Goal: Information Seeking & Learning: Check status

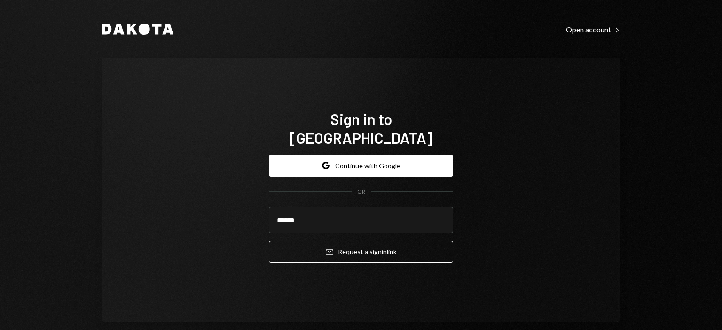
type input "**********"
click at [269, 241] on button "Email Request a sign in link" at bounding box center [361, 252] width 184 height 22
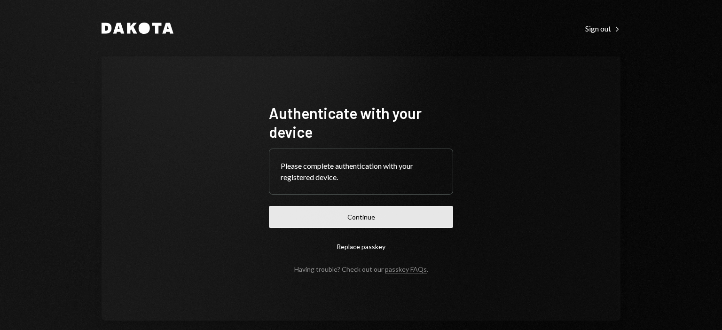
click at [333, 220] on button "Continue" at bounding box center [361, 217] width 184 height 22
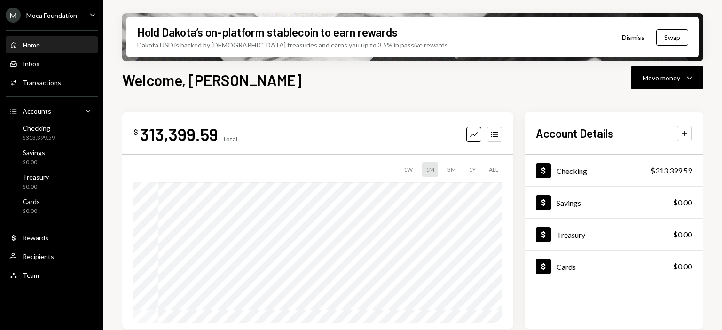
scroll to position [237, 0]
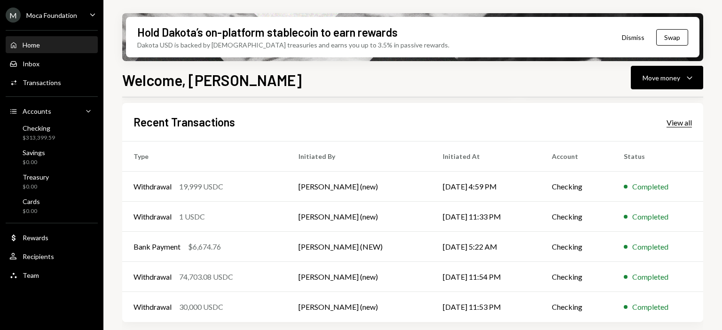
click at [674, 127] on div "View all" at bounding box center [679, 122] width 25 height 9
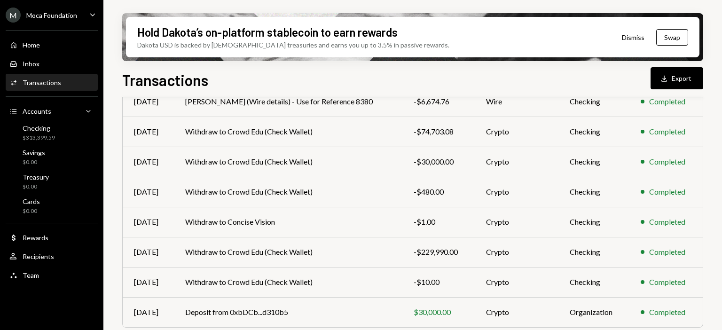
scroll to position [205, 0]
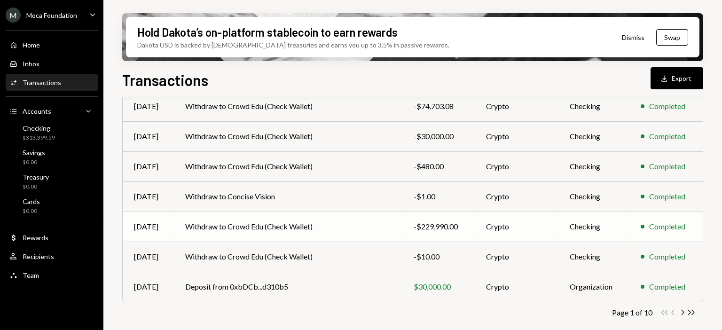
click at [403, 235] on td "-$229,990.00" at bounding box center [439, 227] width 72 height 30
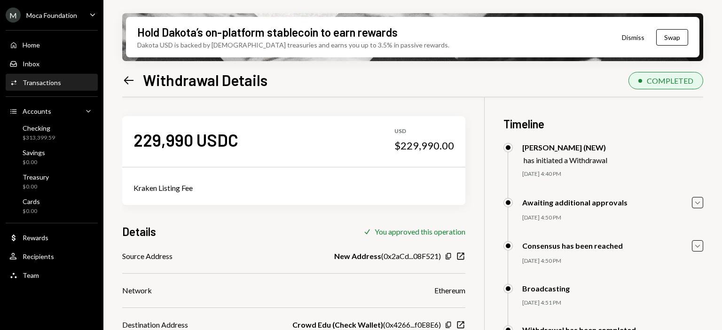
scroll to position [75, 0]
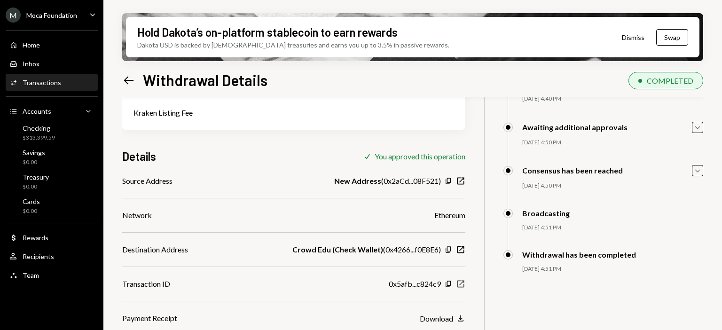
click at [460, 283] on icon "New Window" at bounding box center [460, 283] width 9 height 9
click at [133, 81] on icon "Left Arrow" at bounding box center [128, 80] width 13 height 13
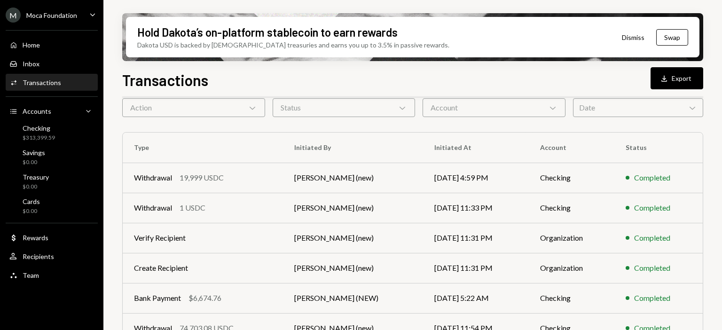
scroll to position [205, 0]
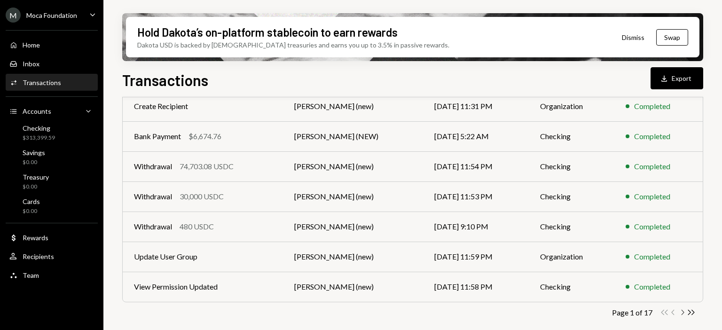
click at [683, 311] on icon "Chevron Right" at bounding box center [682, 312] width 9 height 9
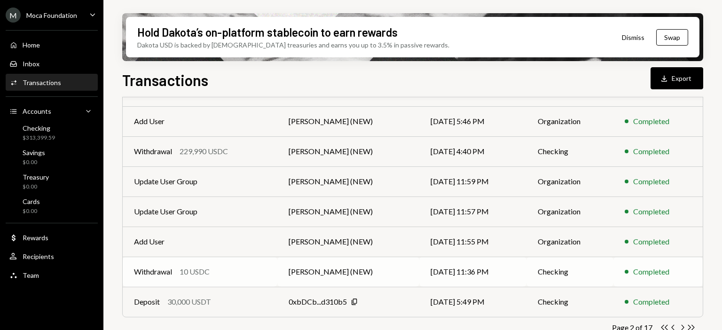
scroll to position [191, 0]
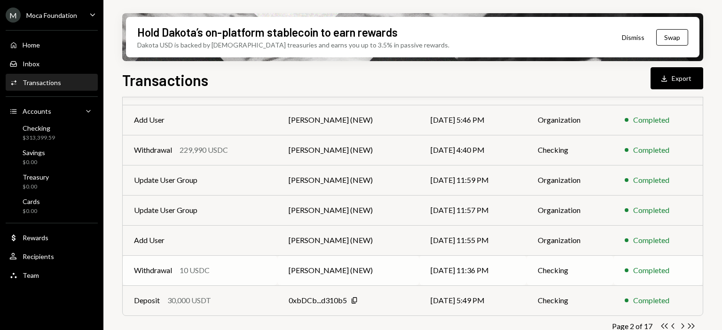
click at [359, 268] on td "[PERSON_NAME] (NEW)" at bounding box center [349, 270] width 142 height 30
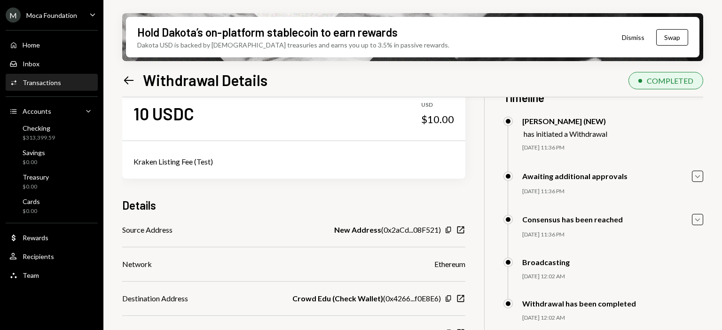
scroll to position [75, 0]
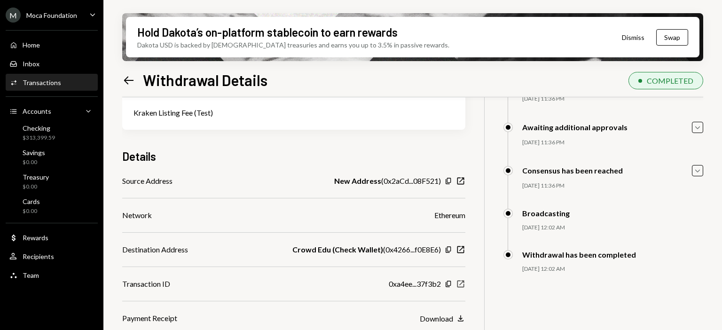
click at [460, 282] on icon "New Window" at bounding box center [460, 283] width 9 height 9
click at [131, 77] on icon "Left Arrow" at bounding box center [128, 80] width 13 height 13
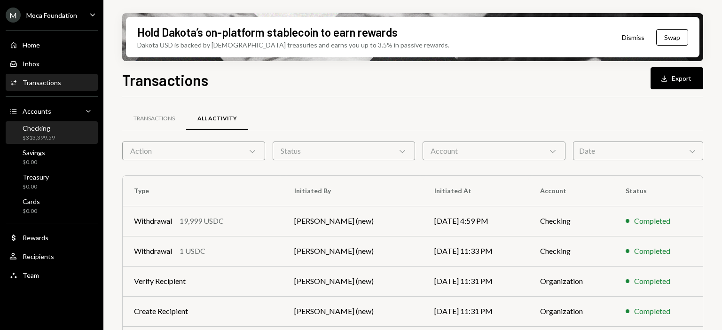
click at [43, 131] on div "Checking" at bounding box center [39, 128] width 32 height 8
